Goal: Information Seeking & Learning: Find specific fact

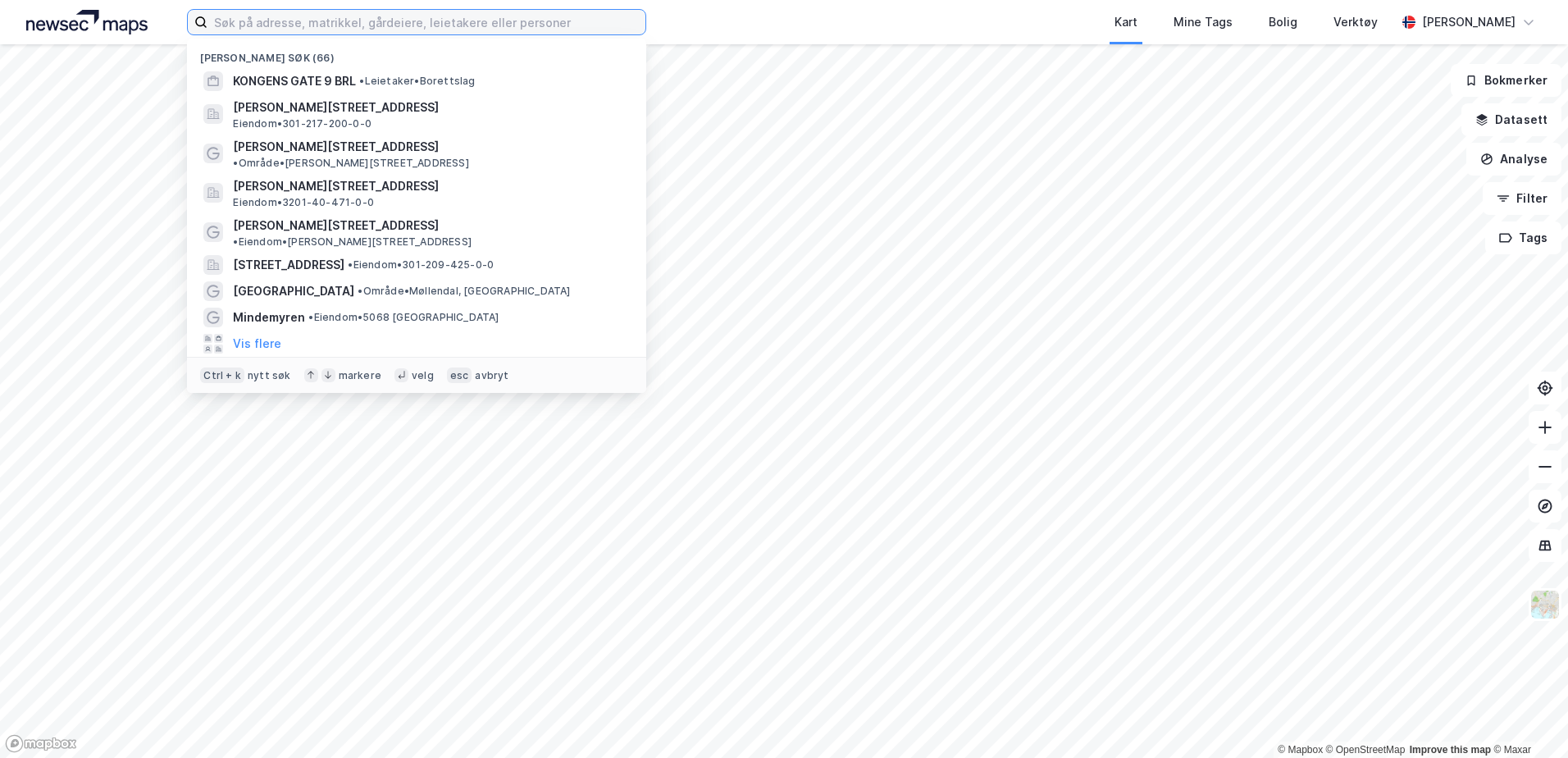
click at [274, 28] on input at bounding box center [426, 22] width 438 height 25
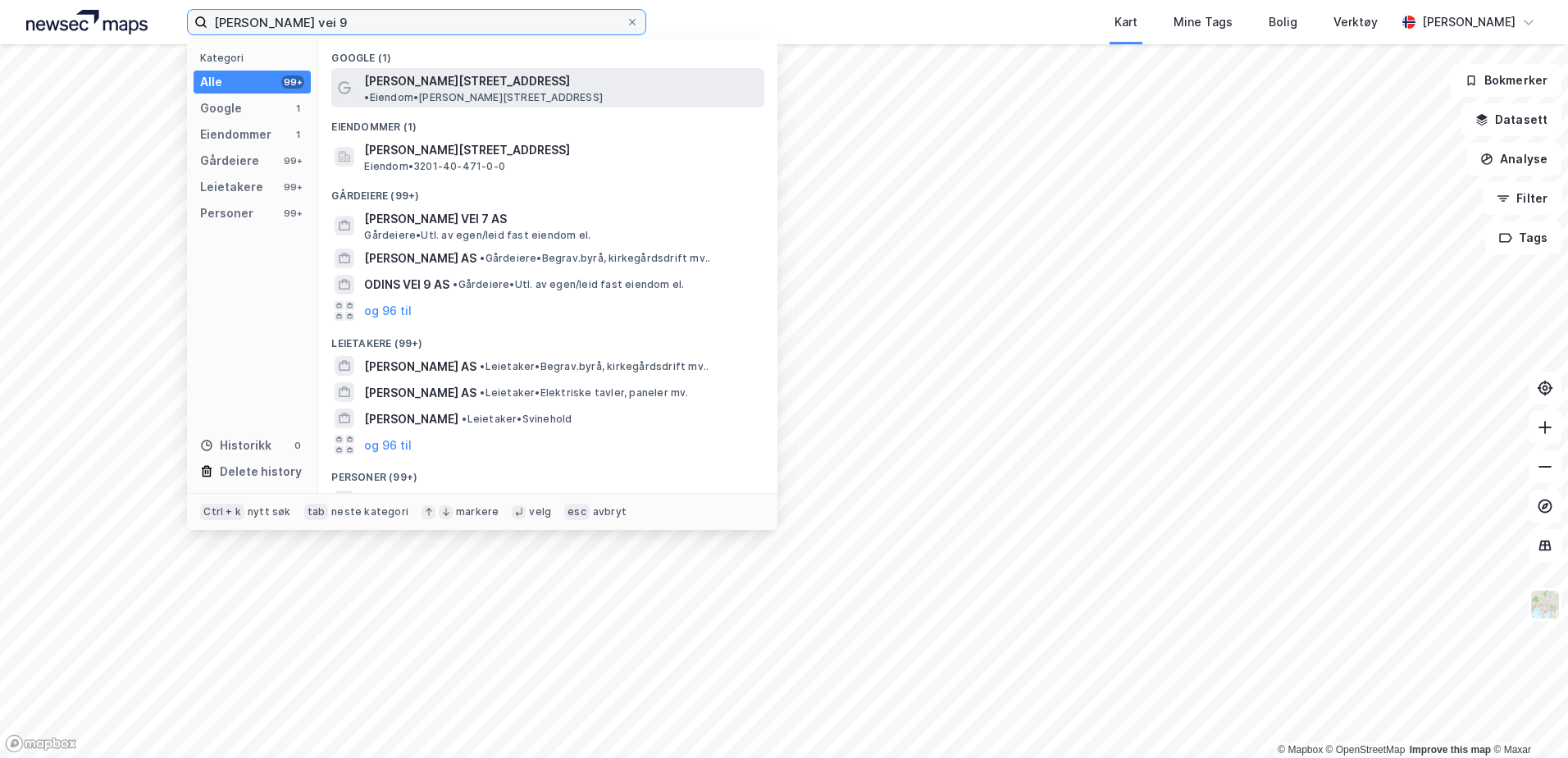
type input "[PERSON_NAME] vei 9"
click at [420, 80] on span "[PERSON_NAME][STREET_ADDRESS]" at bounding box center [468, 81] width 206 height 19
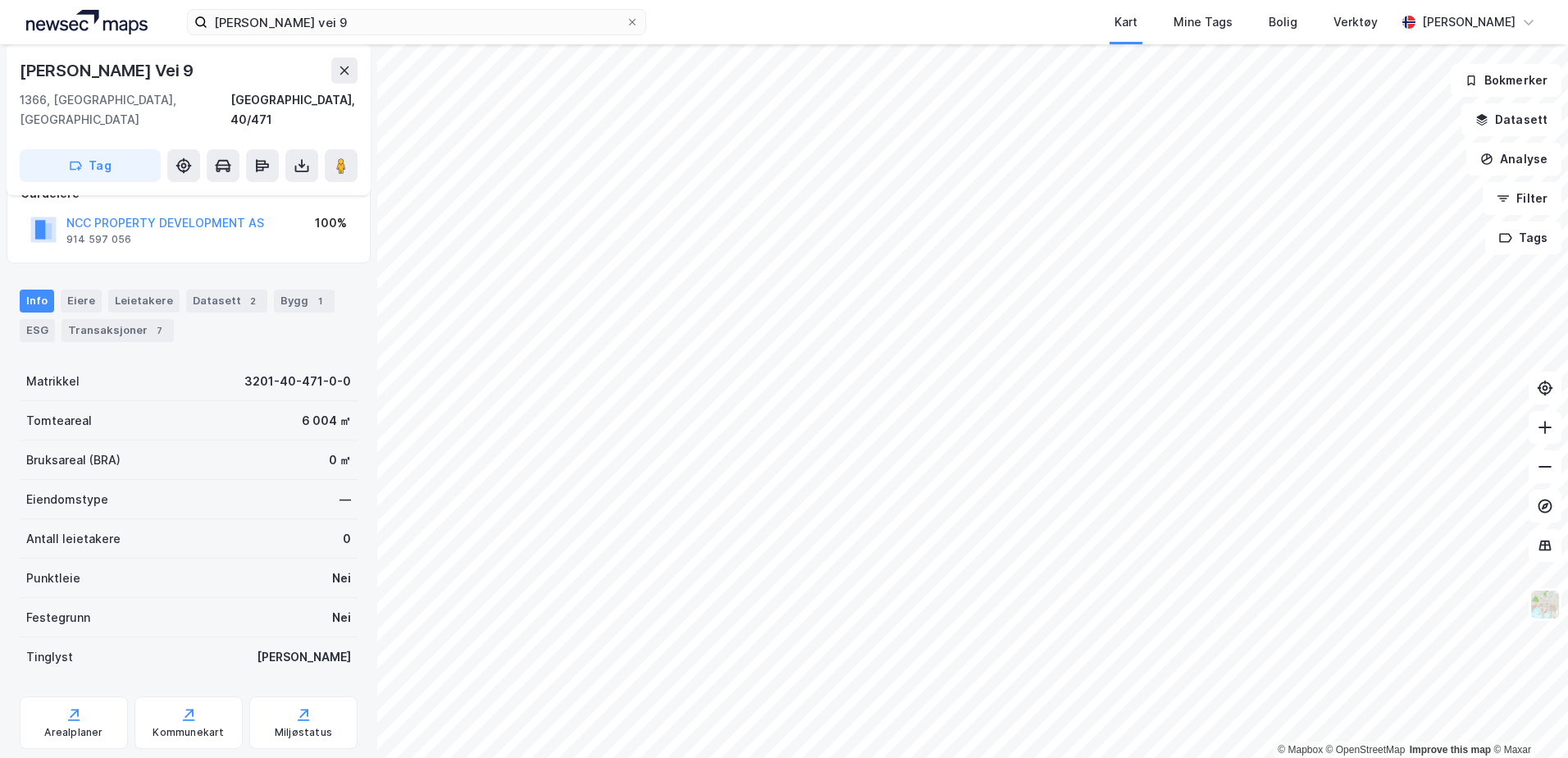
scroll to position [136, 0]
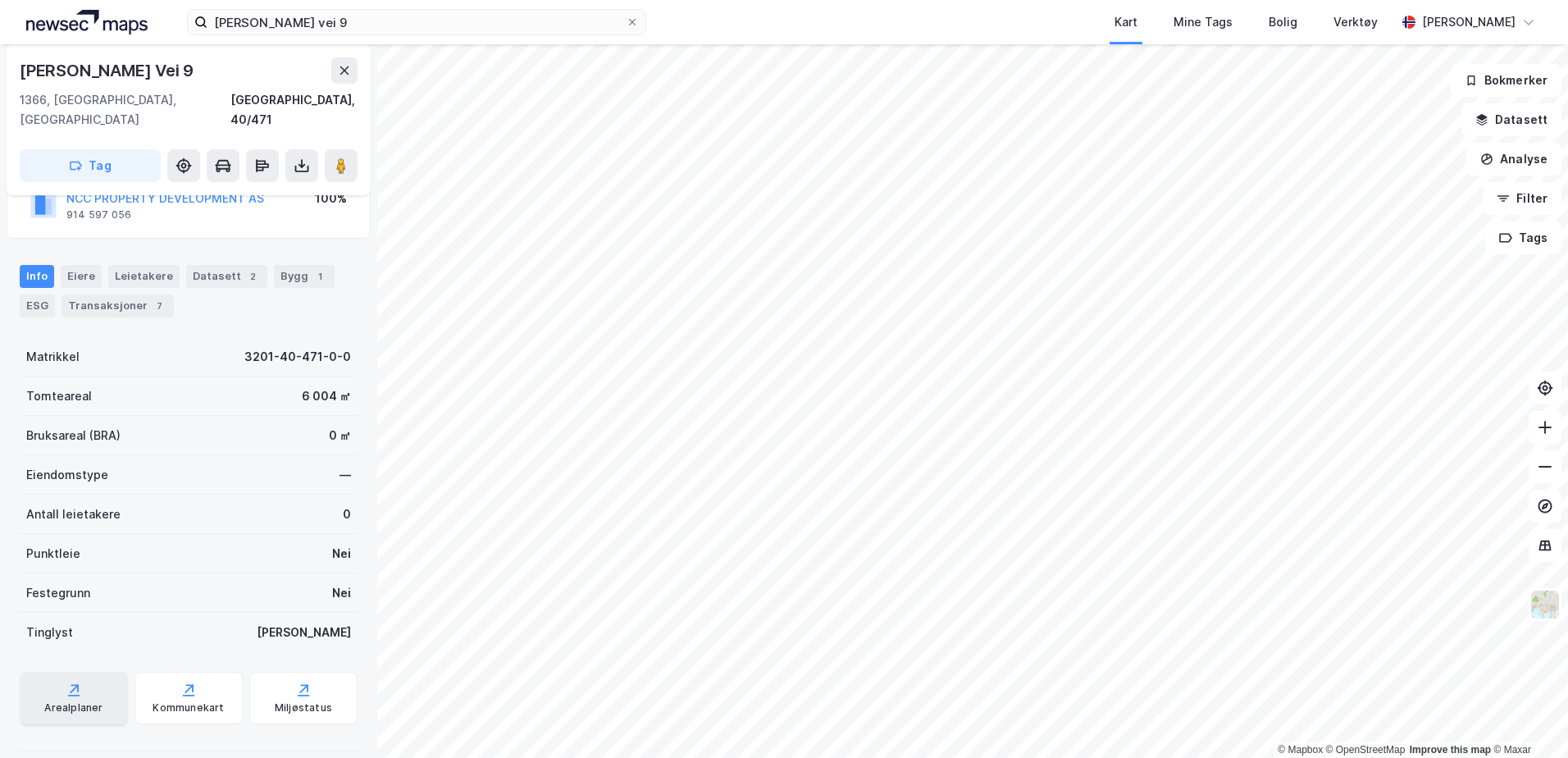
click at [77, 679] on div "Arealplaner" at bounding box center [73, 697] width 109 height 53
